Goal: Task Accomplishment & Management: Manage account settings

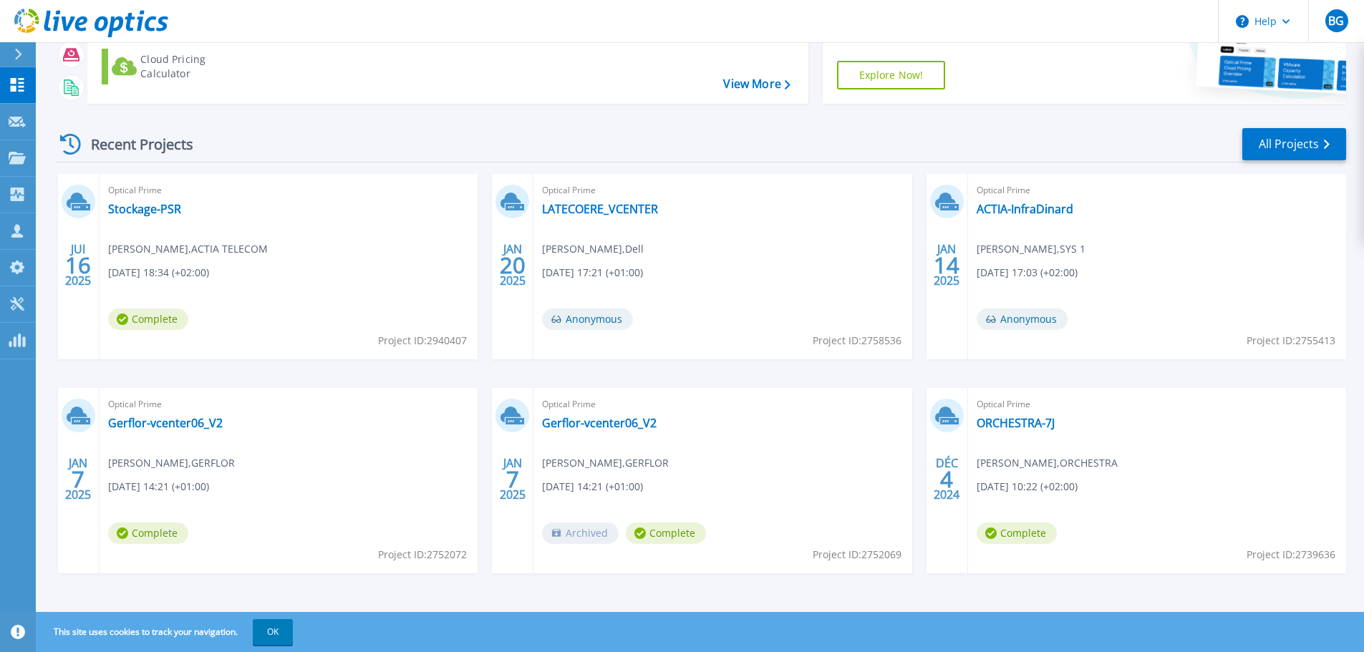
scroll to position [141, 0]
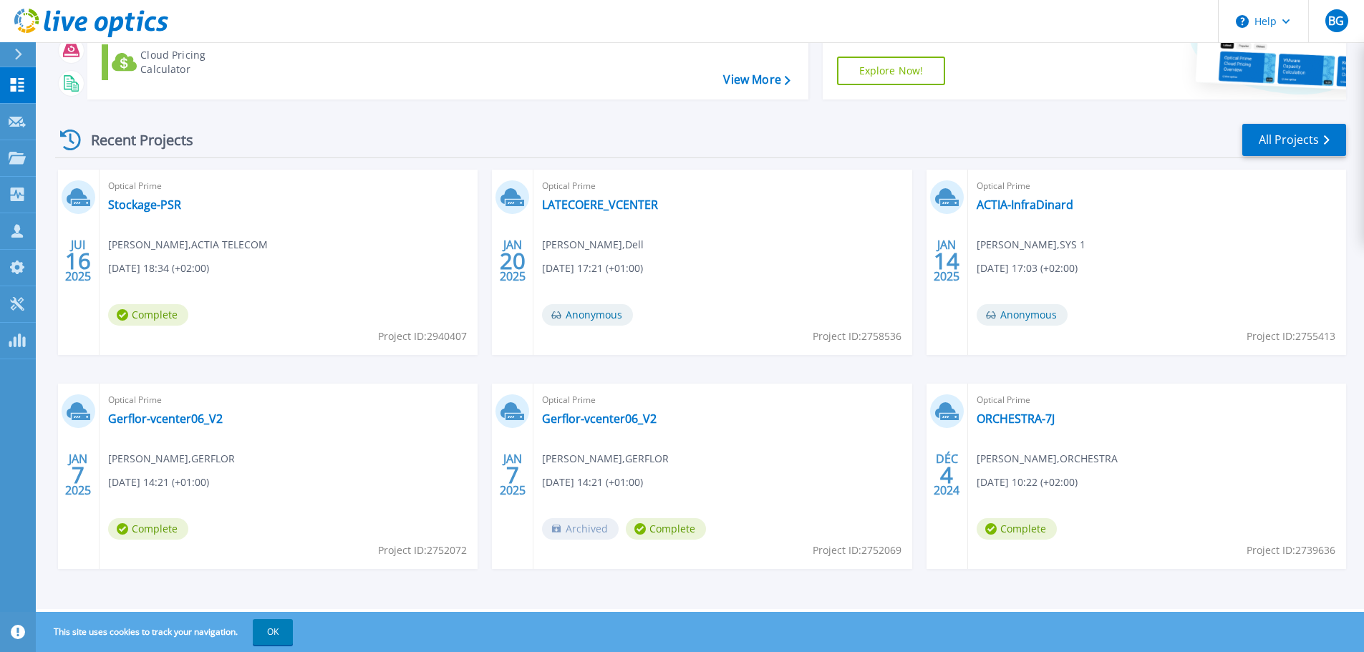
click at [690, 198] on div "Optical Prime LATECOERE_VCENTER Mathieu Fourcade , Dell 01/20/2025, 17:21 (+01:…" at bounding box center [722, 262] width 378 height 185
drag, startPoint x: 677, startPoint y: 208, endPoint x: 539, endPoint y: 188, distance: 139.6
click at [539, 188] on div "Optical Prime LATECOERE_VCENTER Mathieu Fourcade , Dell 01/20/2025, 17:21 (+01:…" at bounding box center [722, 262] width 378 height 185
drag, startPoint x: 539, startPoint y: 188, endPoint x: 524, endPoint y: 231, distance: 44.8
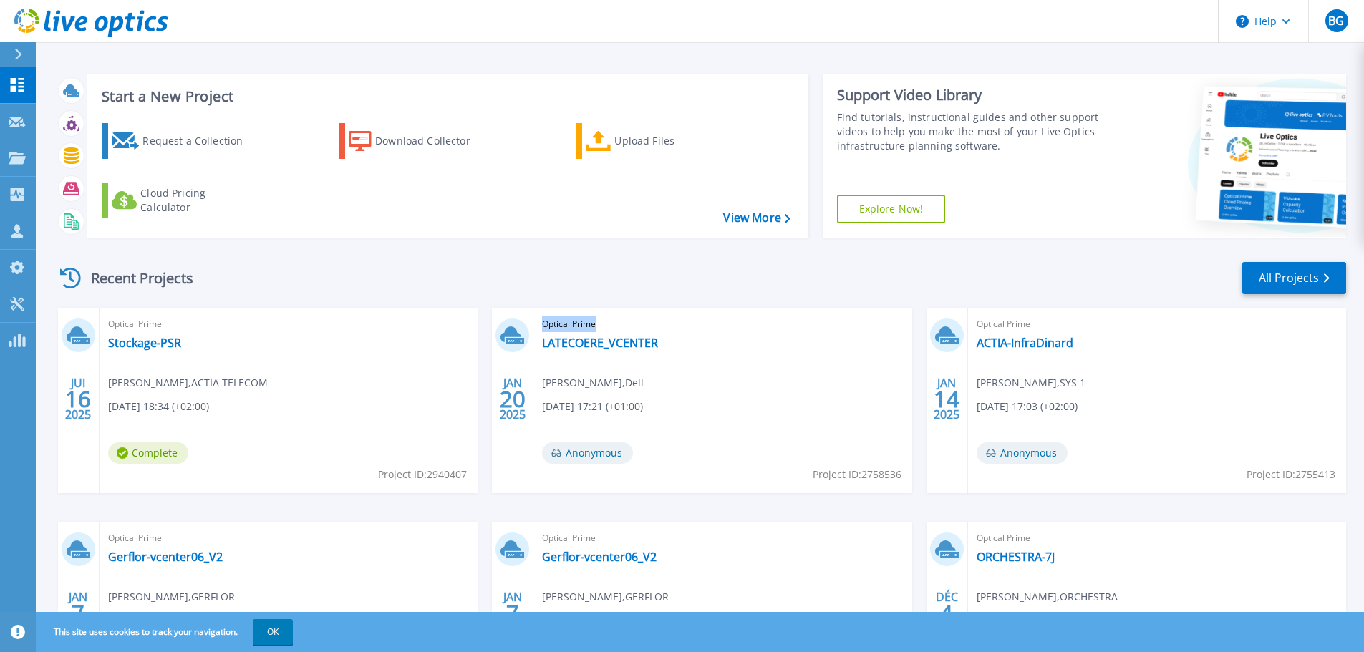
scroll to position [0, 0]
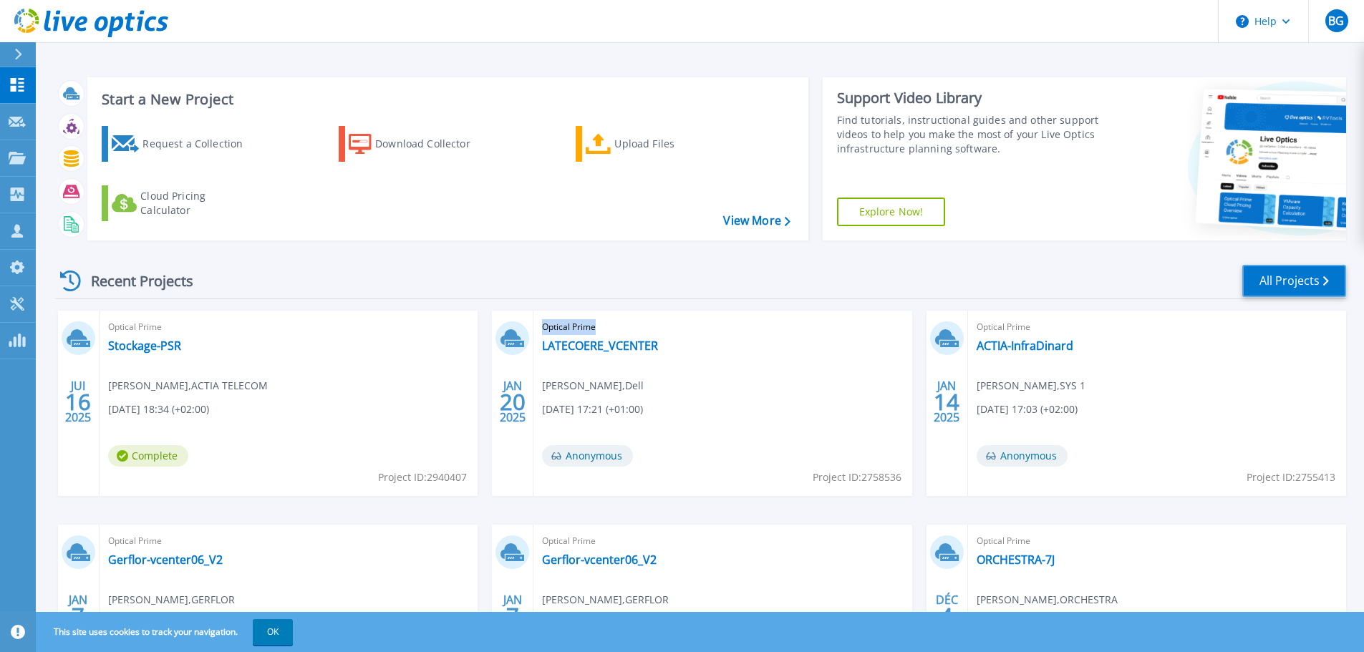
drag, startPoint x: 1300, startPoint y: 276, endPoint x: 1279, endPoint y: 278, distance: 20.9
click at [1300, 276] on link "All Projects" at bounding box center [1294, 281] width 104 height 32
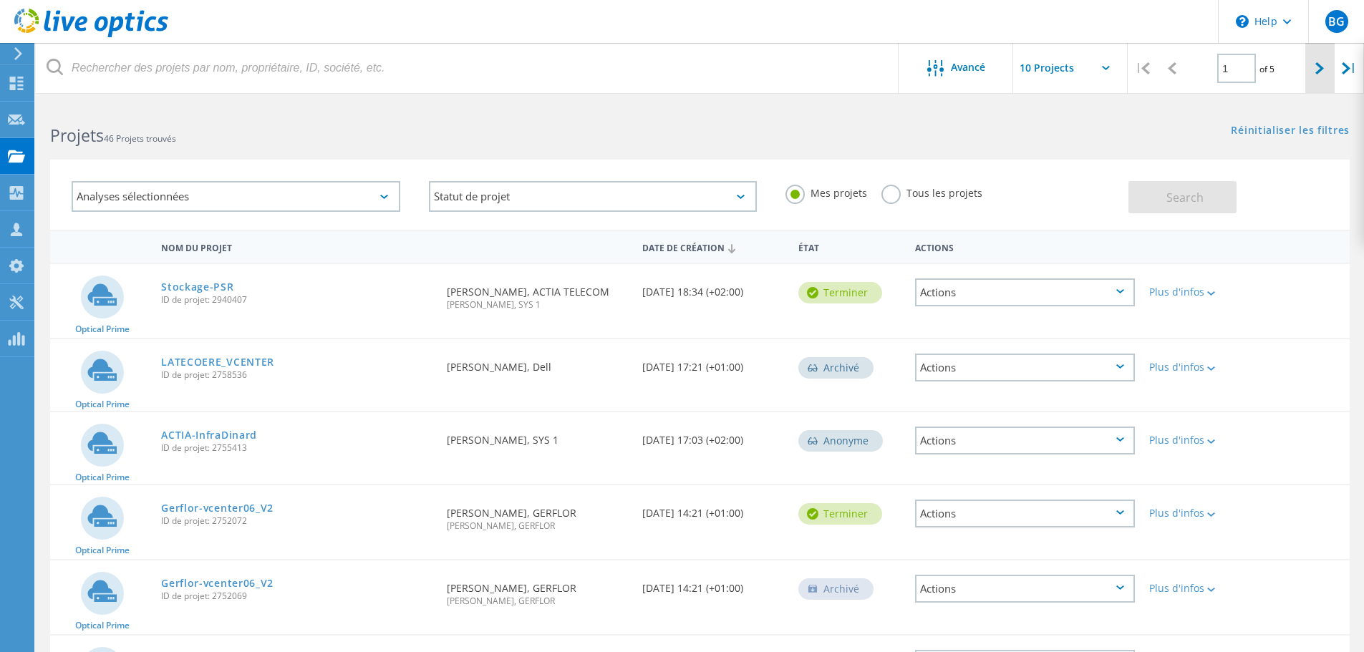
click at [1314, 67] on div at bounding box center [1319, 68] width 29 height 51
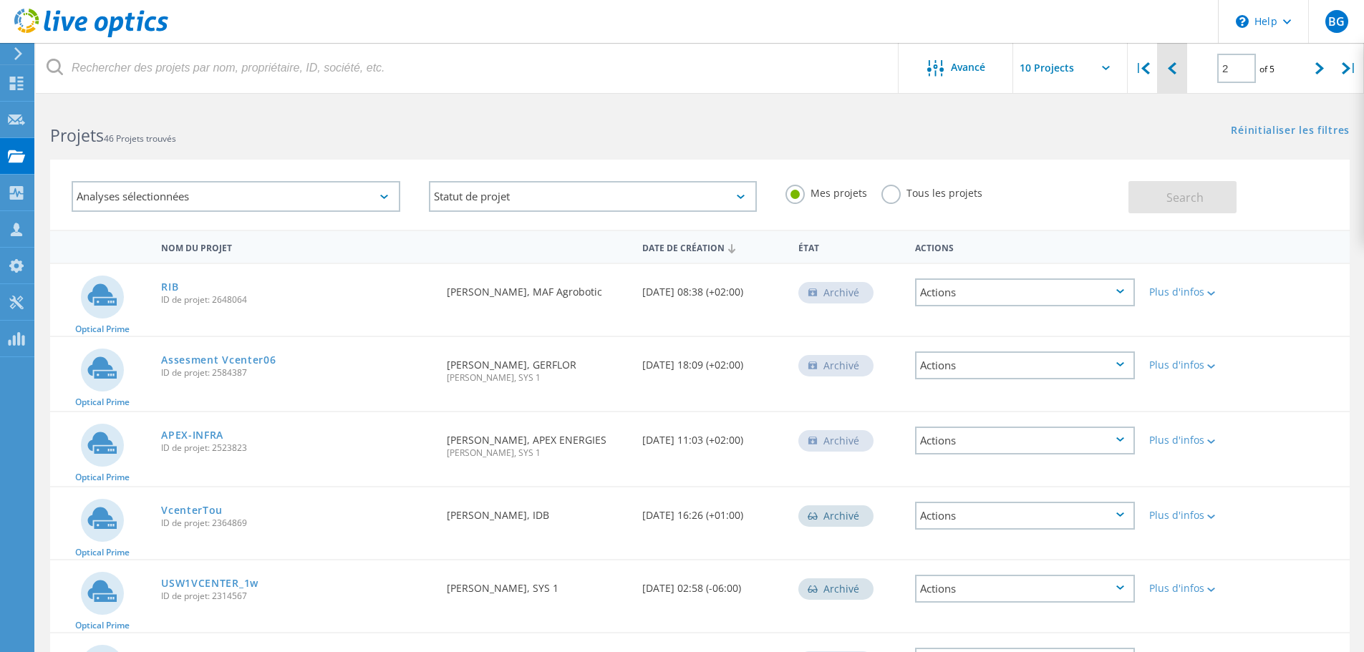
click at [1179, 69] on div at bounding box center [1171, 68] width 29 height 51
type input "1"
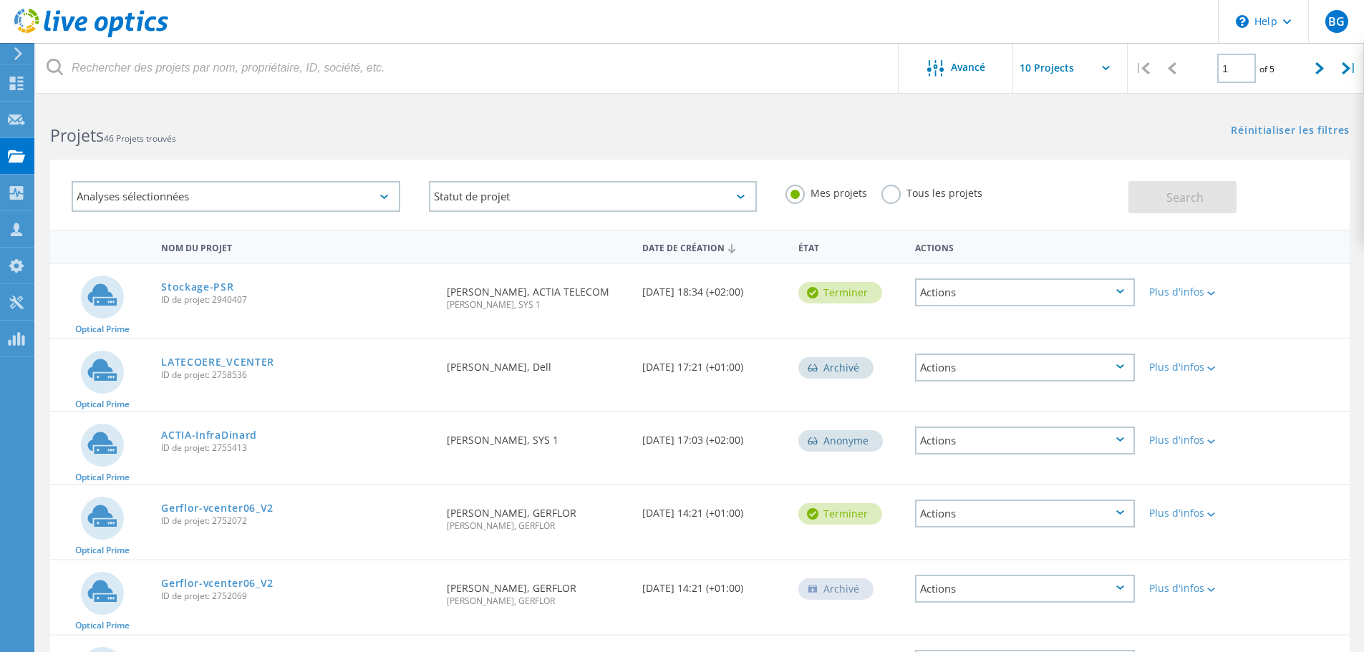
drag, startPoint x: 656, startPoint y: 291, endPoint x: 786, endPoint y: 289, distance: 130.3
click at [786, 289] on div "Date de création [DATE] 18:34 (+02:00)" at bounding box center [713, 287] width 156 height 47
click at [785, 289] on div "Date de création [DATE] 18:34 (+02:00)" at bounding box center [713, 287] width 156 height 47
click at [770, 289] on div "Date de création [DATE] 18:34 (+02:00)" at bounding box center [713, 287] width 156 height 47
drag, startPoint x: 770, startPoint y: 291, endPoint x: 634, endPoint y: 297, distance: 136.2
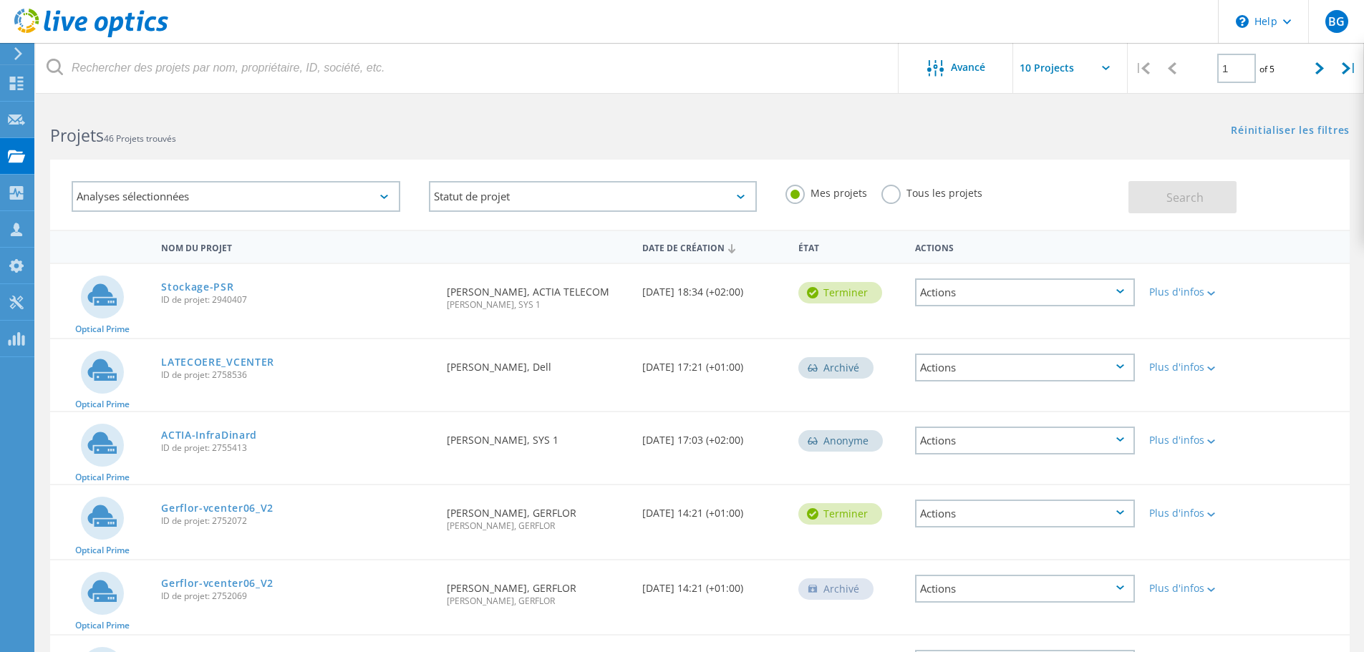
click at [635, 297] on div "Date de création [DATE] 18:34 (+02:00)" at bounding box center [713, 287] width 156 height 47
drag, startPoint x: 634, startPoint y: 293, endPoint x: 776, endPoint y: 296, distance: 141.8
click at [776, 296] on div "Date de création [DATE] 18:34 (+02:00)" at bounding box center [713, 287] width 156 height 47
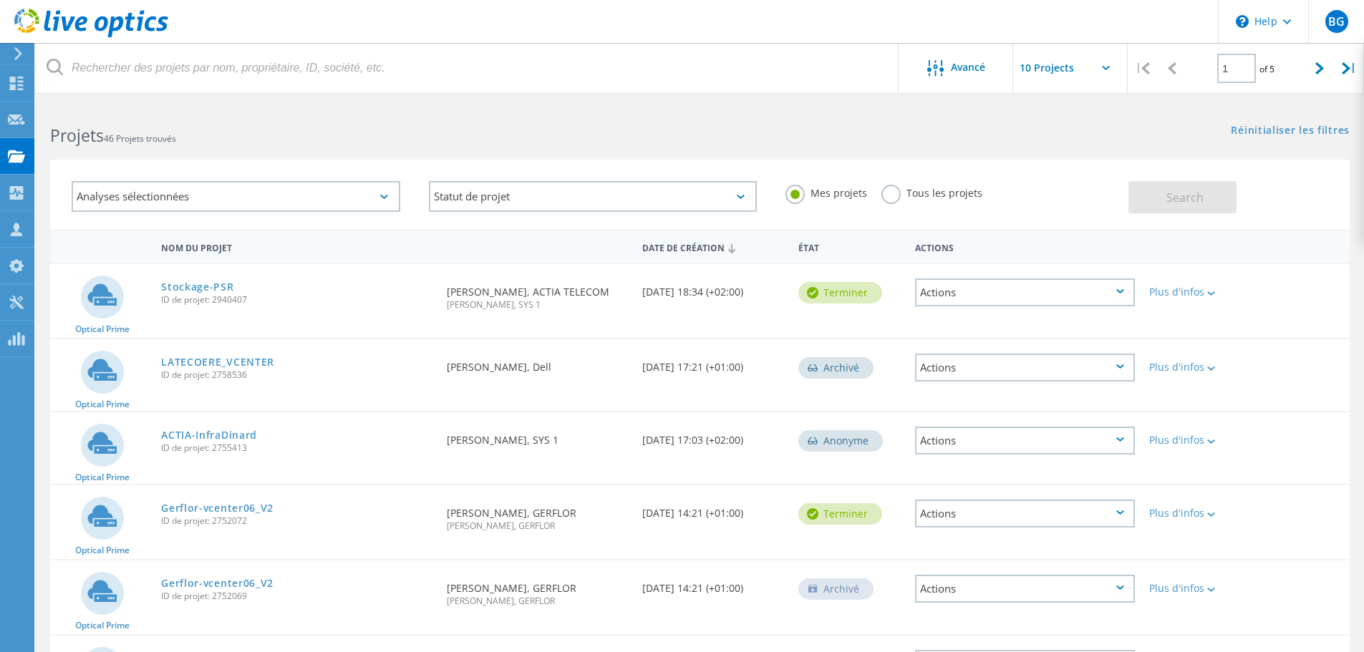
drag, startPoint x: 765, startPoint y: 292, endPoint x: 648, endPoint y: 235, distance: 130.0
click at [648, 235] on div "Nom du projet Date de création État Actions Optical Prime Stockage-PSR ID de pr…" at bounding box center [700, 618] width 1300 height 776
click at [651, 314] on div "Optical Prime Stockage-PSR ID de projet: 2940407 Demandé par [PERSON_NAME], ACT…" at bounding box center [700, 301] width 1300 height 74
drag, startPoint x: 637, startPoint y: 250, endPoint x: 742, endPoint y: 304, distance: 118.2
click at [747, 296] on div "Nom du projet Date de création État Actions Optical Prime Stockage-PSR ID de pr…" at bounding box center [700, 618] width 1300 height 776
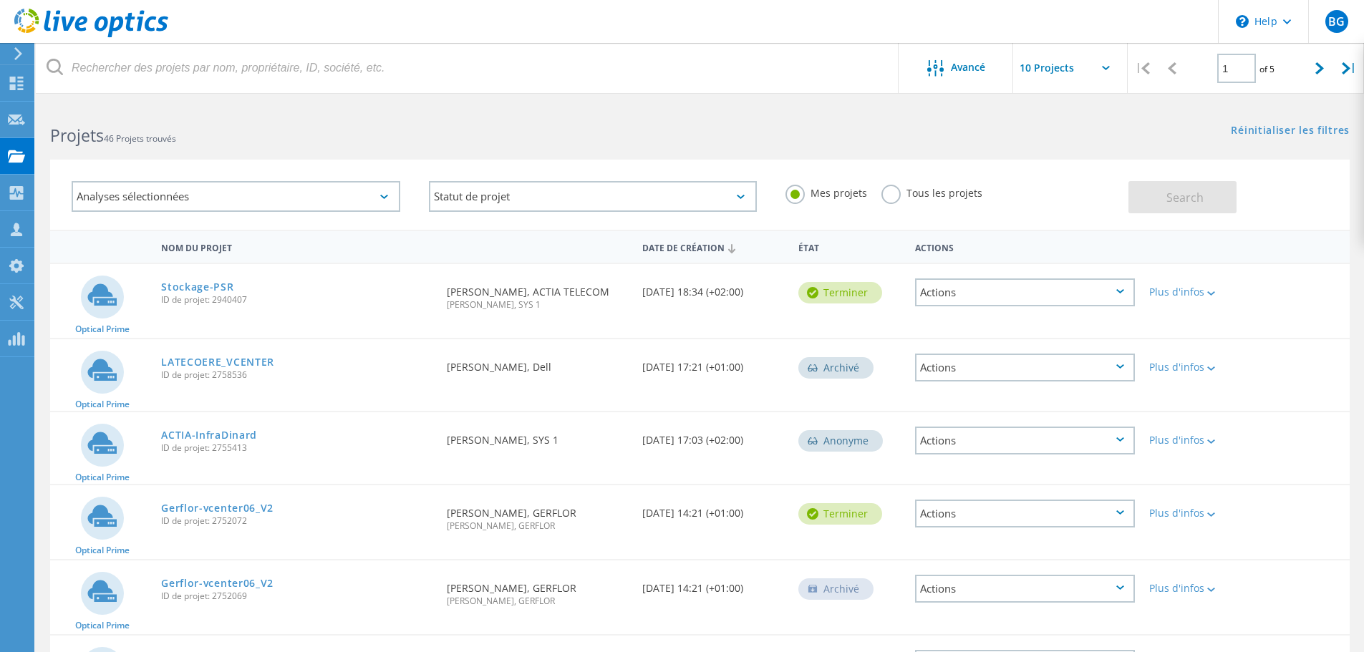
click at [740, 305] on div "Date de création [DATE] 18:34 (+02:00)" at bounding box center [713, 287] width 156 height 47
drag, startPoint x: 772, startPoint y: 290, endPoint x: 646, endPoint y: 291, distance: 126.0
click at [646, 291] on div "Date de création [DATE] 18:34 (+02:00)" at bounding box center [713, 287] width 156 height 47
drag, startPoint x: 664, startPoint y: 324, endPoint x: 648, endPoint y: 287, distance: 39.8
click at [664, 322] on div "Optical Prime Stockage-PSR ID de projet: 2940407 Demandé par [PERSON_NAME], ACT…" at bounding box center [700, 301] width 1300 height 74
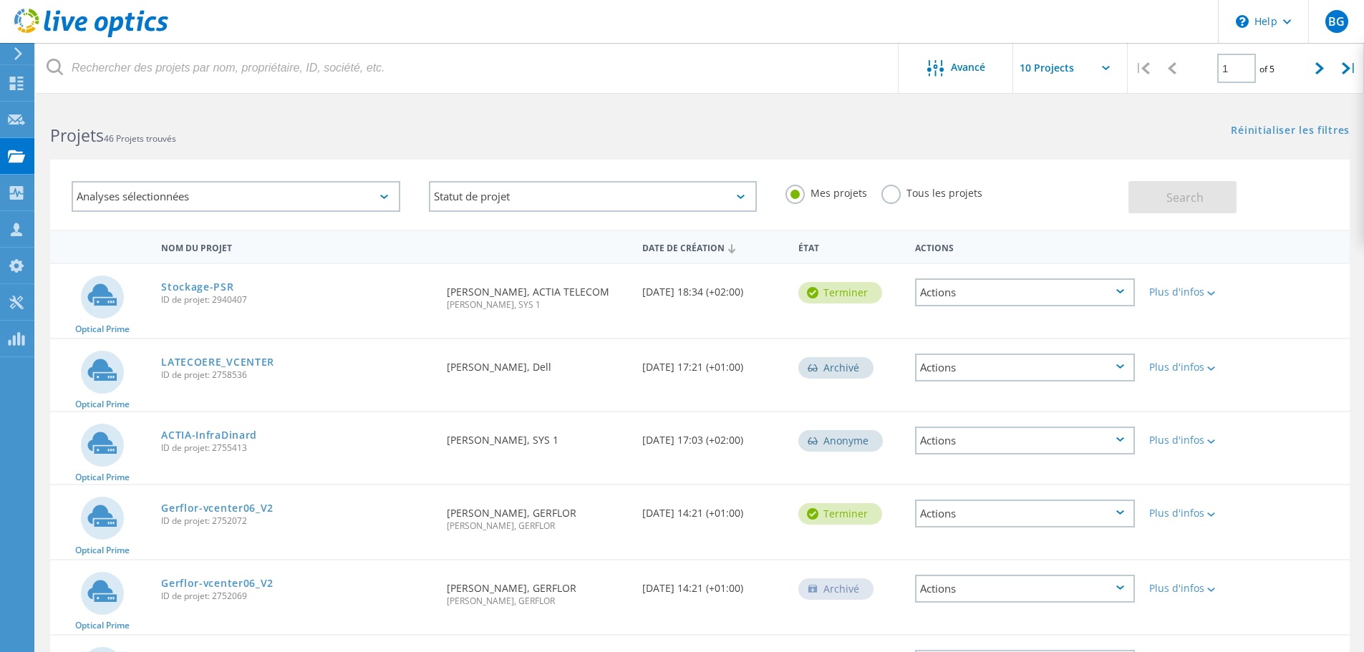
drag, startPoint x: 646, startPoint y: 285, endPoint x: 748, endPoint y: 292, distance: 102.6
click at [748, 292] on div "Date de création [DATE] 18:34 (+02:00)" at bounding box center [713, 287] width 156 height 47
click at [765, 294] on div "Date de création [DATE] 18:34 (+02:00)" at bounding box center [713, 287] width 156 height 47
drag, startPoint x: 770, startPoint y: 294, endPoint x: 642, endPoint y: 292, distance: 127.5
click at [642, 292] on div "Date de création [DATE] 18:34 (+02:00)" at bounding box center [713, 287] width 156 height 47
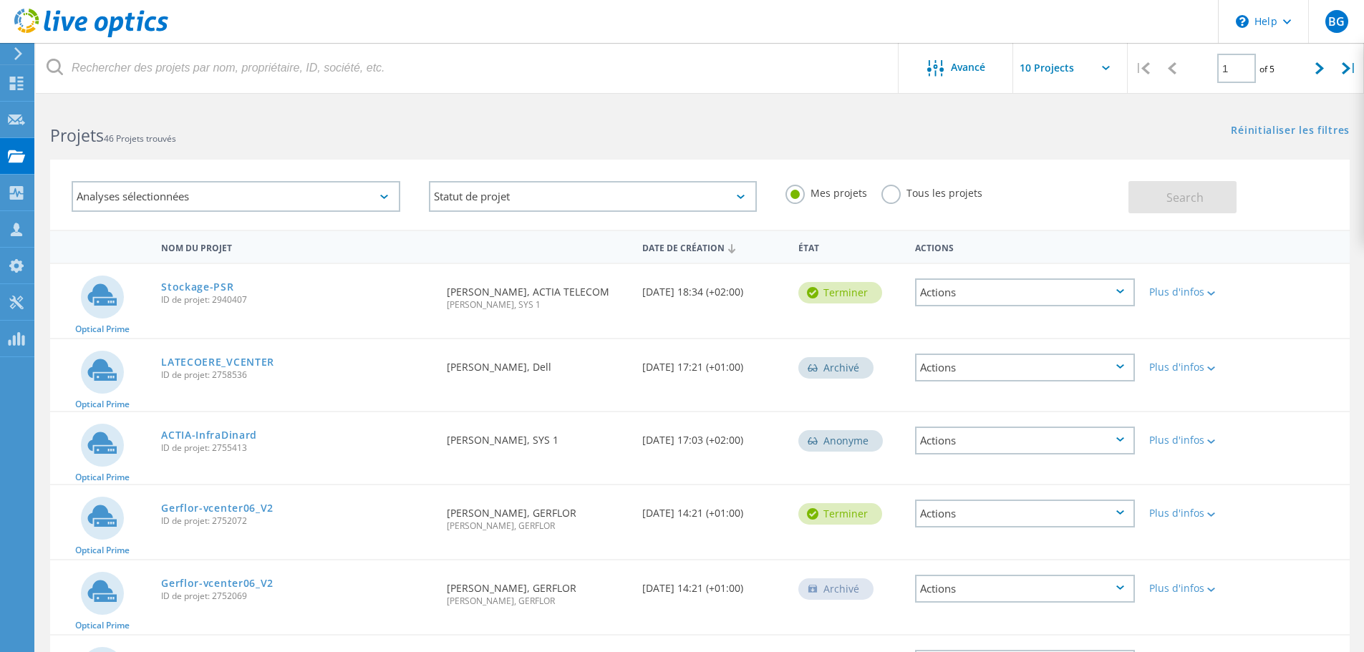
click at [654, 304] on div "Date de création [DATE] 18:34 (+02:00)" at bounding box center [713, 287] width 156 height 47
click at [1322, 25] on div "BG" at bounding box center [1336, 21] width 56 height 43
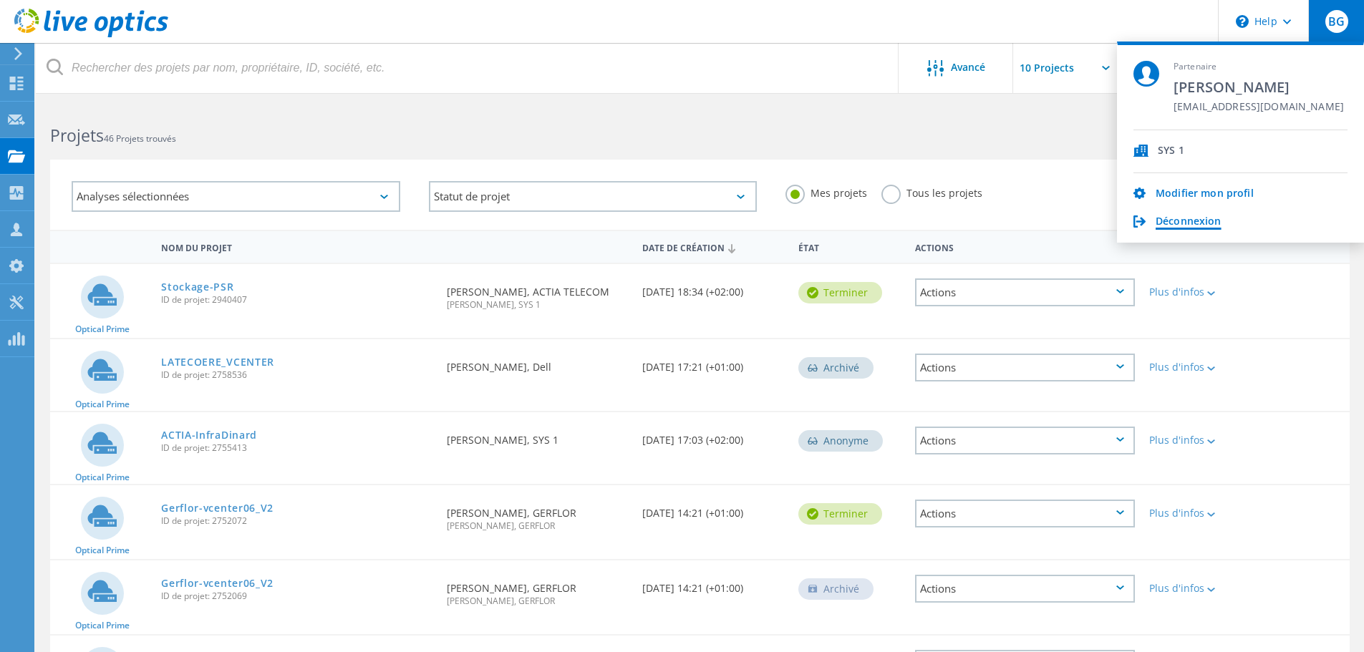
click at [1178, 221] on link "Déconnexion" at bounding box center [1189, 223] width 66 height 14
